Goal: Find specific page/section: Find specific page/section

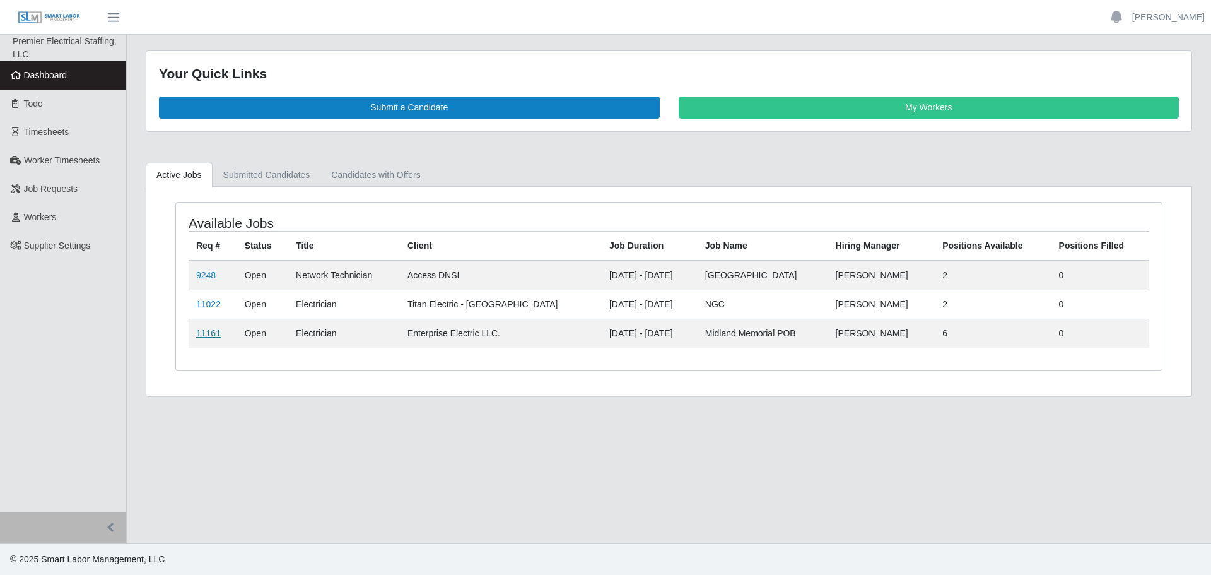
click at [216, 335] on link "11161" at bounding box center [208, 333] width 25 height 10
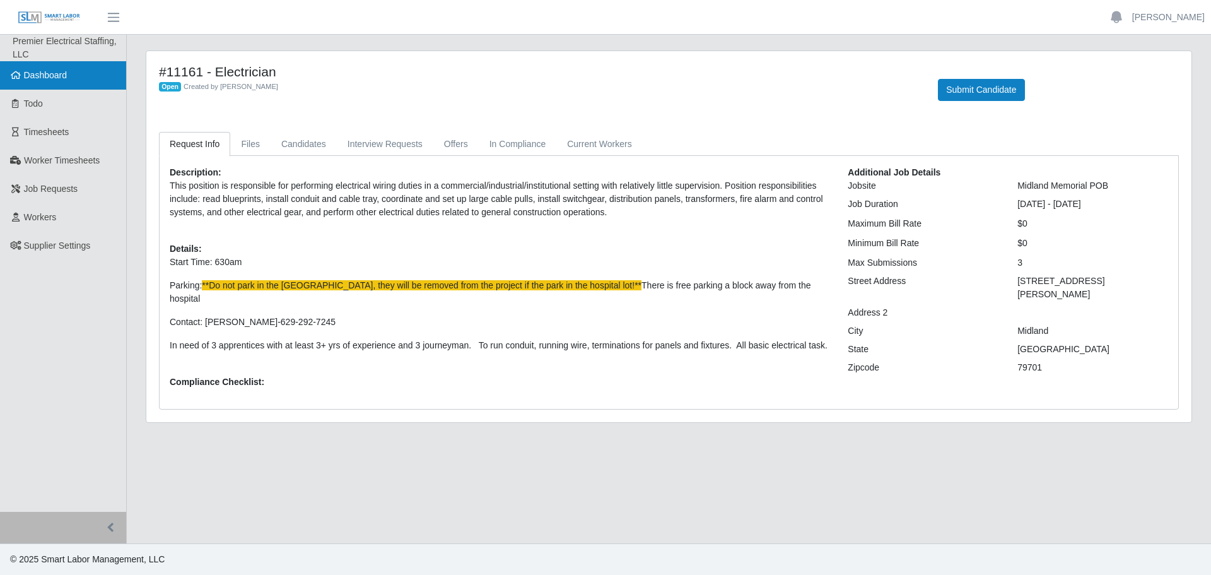
click at [68, 79] on link "Dashboard" at bounding box center [63, 75] width 126 height 28
